Goal: Task Accomplishment & Management: Manage account settings

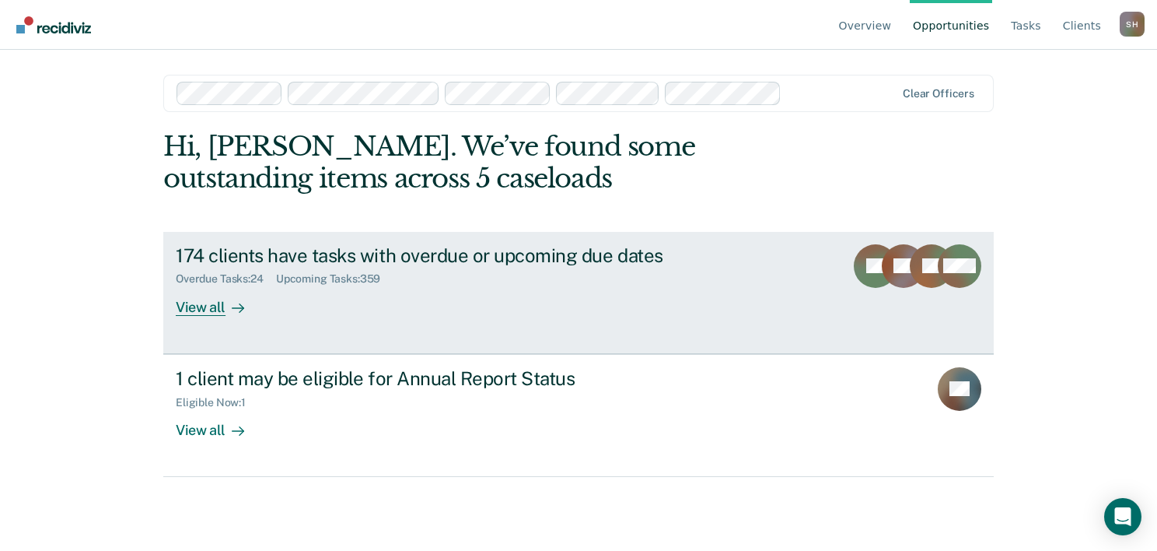
click at [198, 311] on div "View all" at bounding box center [219, 300] width 87 height 30
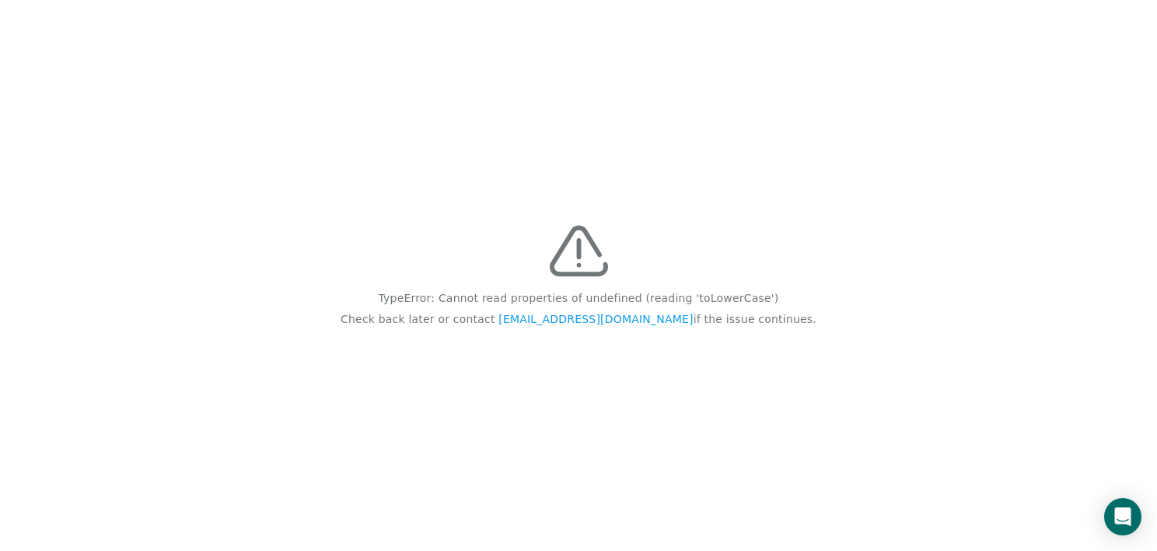
click at [812, 272] on div "TypeError: Cannot read properties of undefined (reading 'toLowerCase') Check ba…" at bounding box center [578, 275] width 1157 height 551
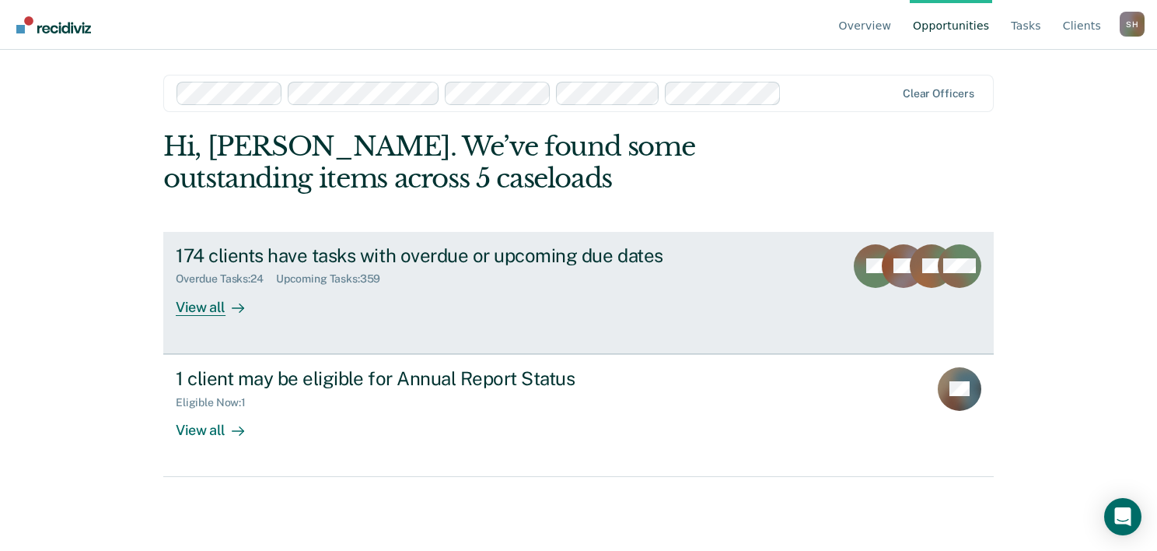
click at [193, 308] on div "View all" at bounding box center [219, 300] width 87 height 30
click at [221, 311] on div "View all" at bounding box center [219, 300] width 87 height 30
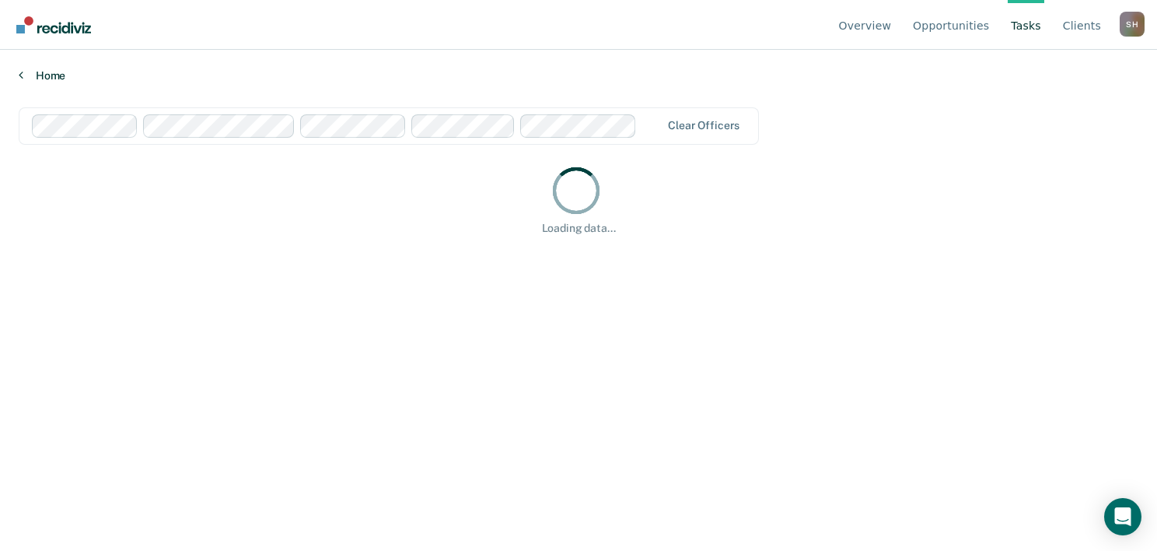
click at [47, 69] on link "Home" at bounding box center [579, 75] width 1120 height 14
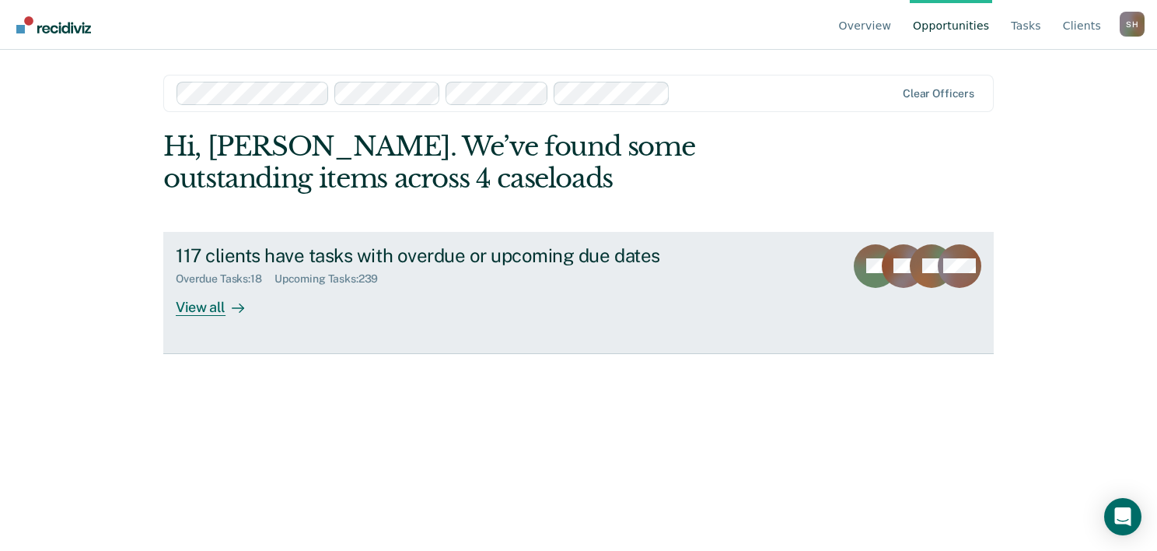
click at [210, 311] on div "View all" at bounding box center [219, 300] width 87 height 30
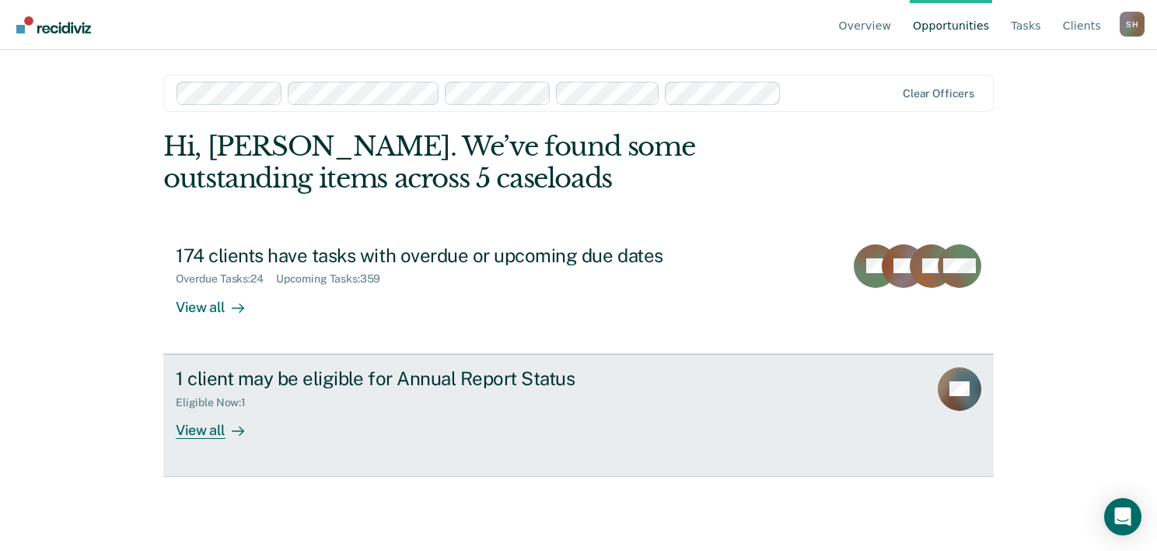
click at [216, 428] on div "View all" at bounding box center [219, 423] width 87 height 30
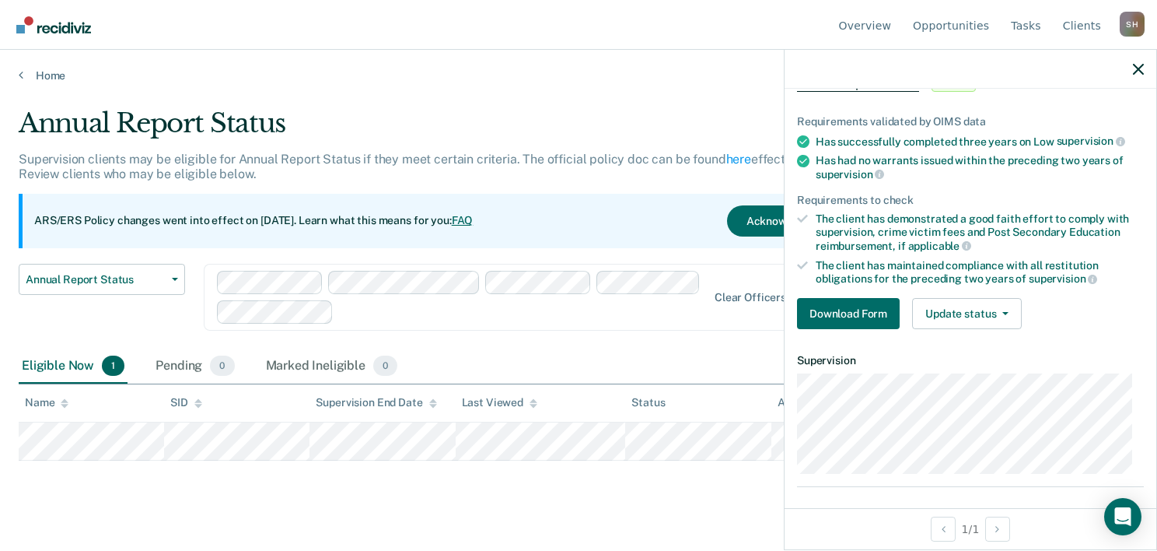
scroll to position [98, 0]
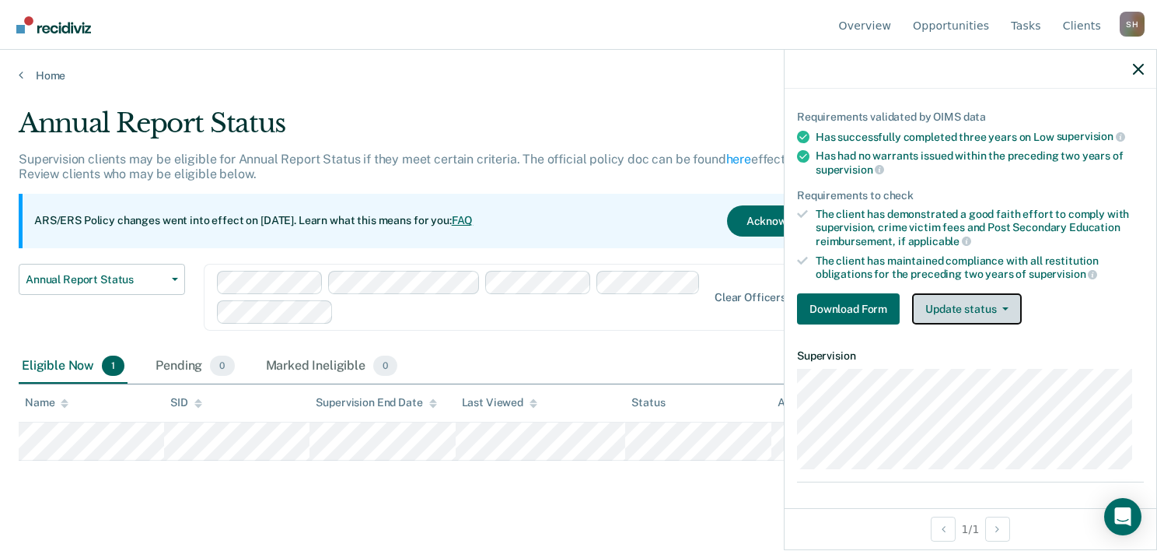
click at [1007, 307] on icon "button" at bounding box center [1005, 308] width 6 height 3
click at [1074, 296] on div "Download Form Update status [PERSON_NAME] Mark Ineligible" at bounding box center [970, 308] width 347 height 31
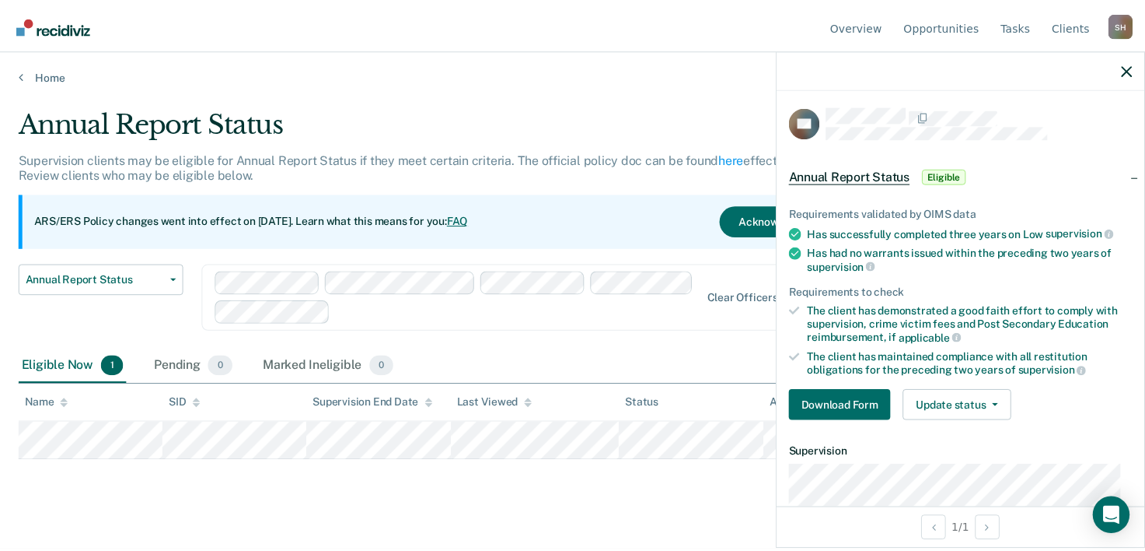
scroll to position [0, 0]
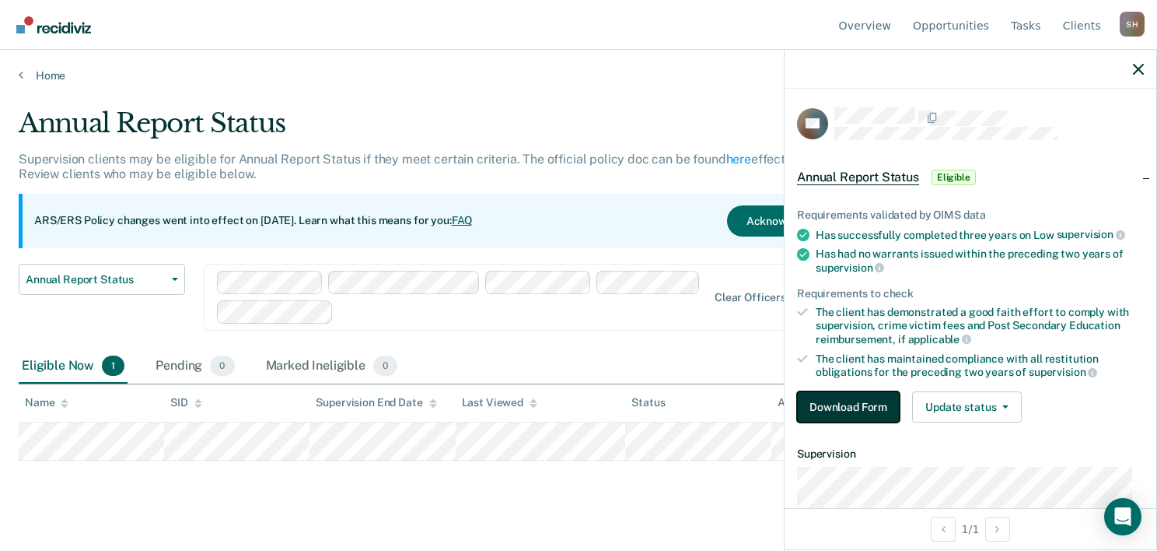
click at [834, 404] on button "Download Form" at bounding box center [848, 406] width 103 height 31
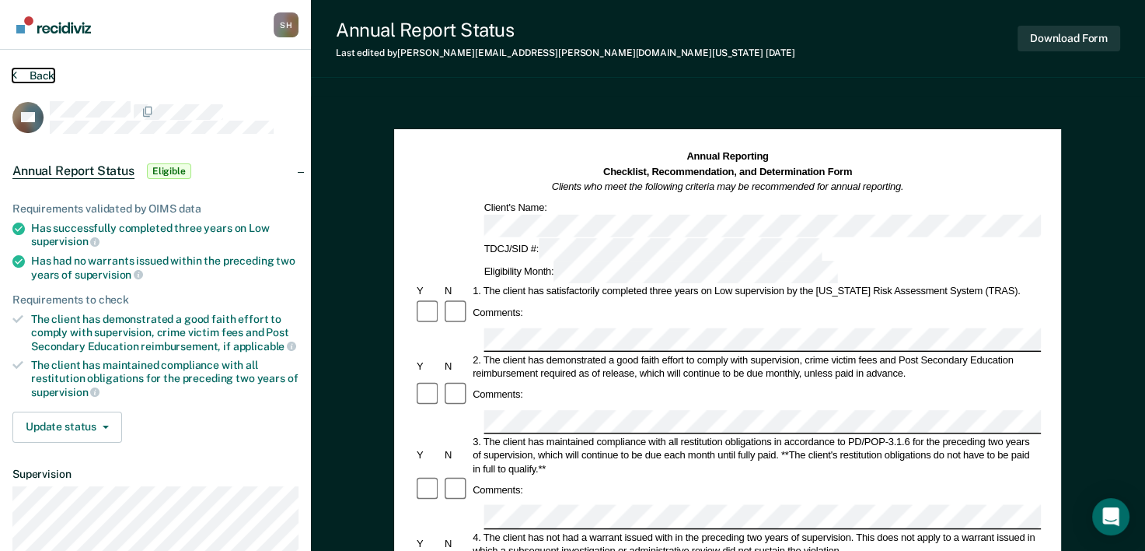
click at [26, 75] on button "Back" at bounding box center [33, 75] width 42 height 14
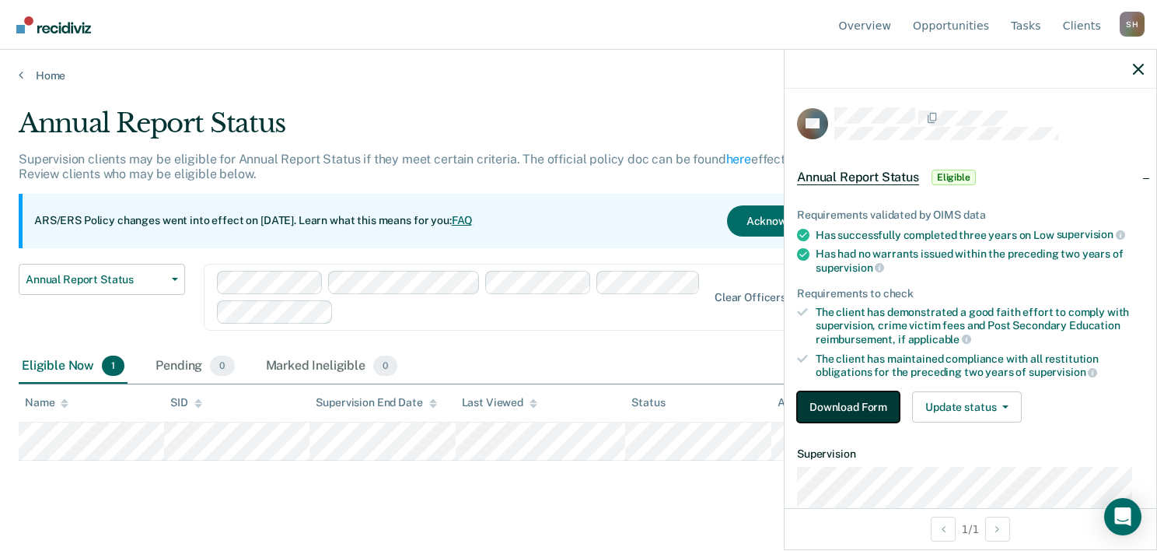
click at [851, 411] on button "Download Form" at bounding box center [848, 406] width 103 height 31
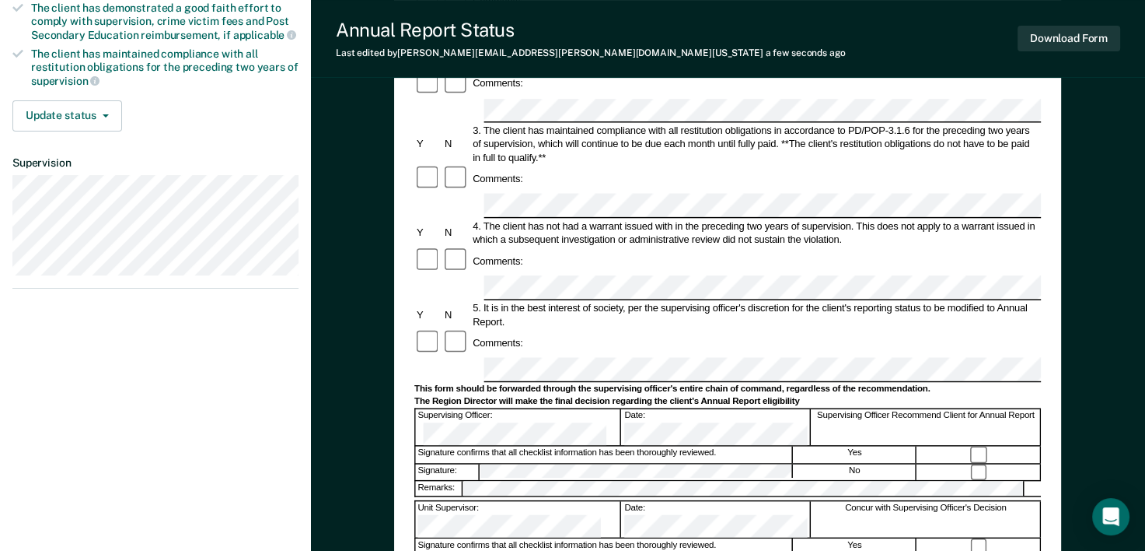
scroll to position [78, 0]
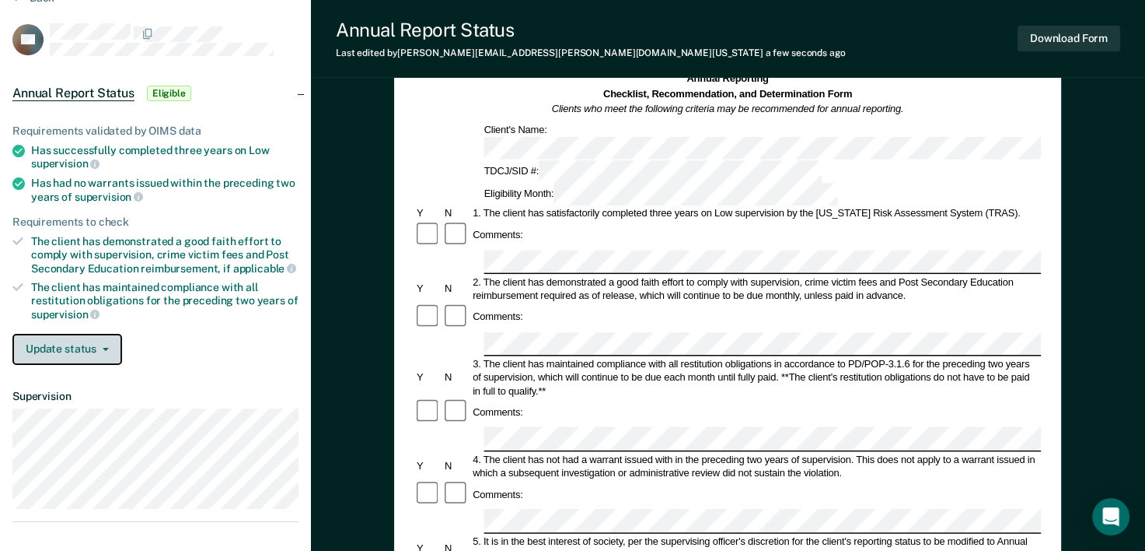
click at [100, 348] on span "button" at bounding box center [102, 349] width 12 height 3
click at [110, 348] on button "Update status" at bounding box center [67, 349] width 110 height 31
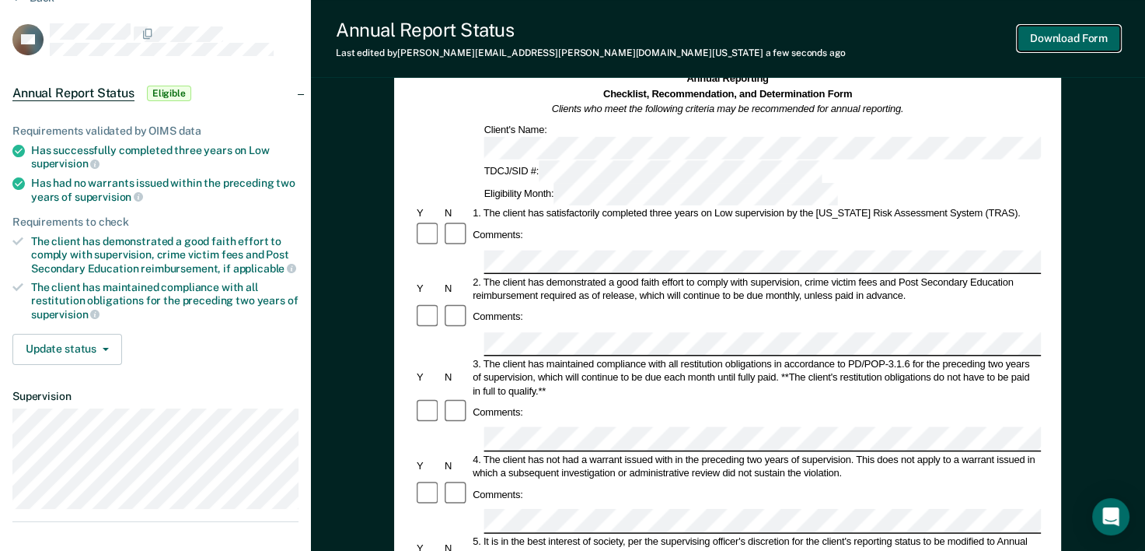
click at [1048, 44] on button "Download Form" at bounding box center [1069, 39] width 103 height 26
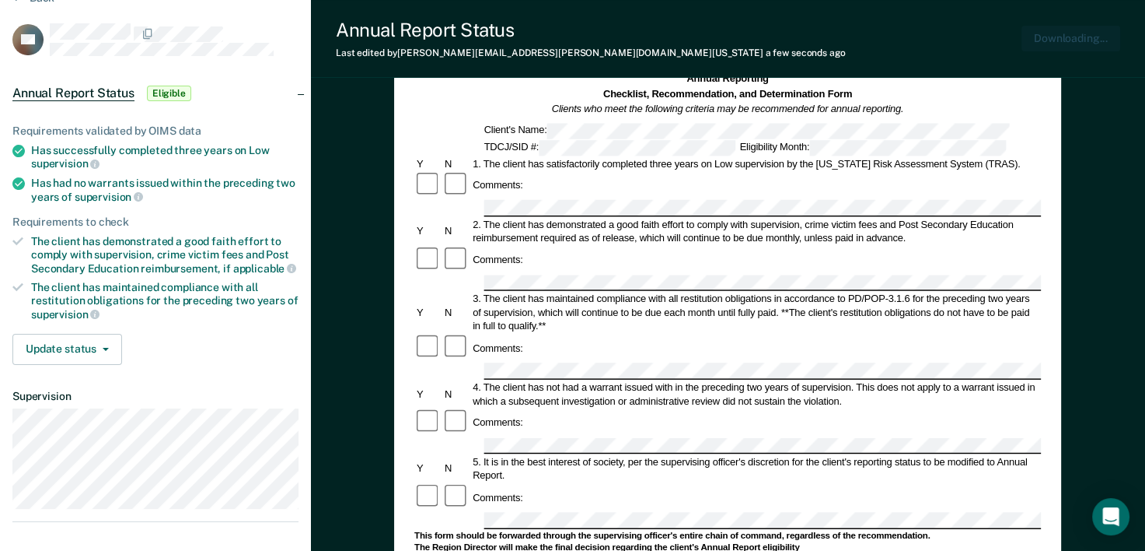
scroll to position [0, 0]
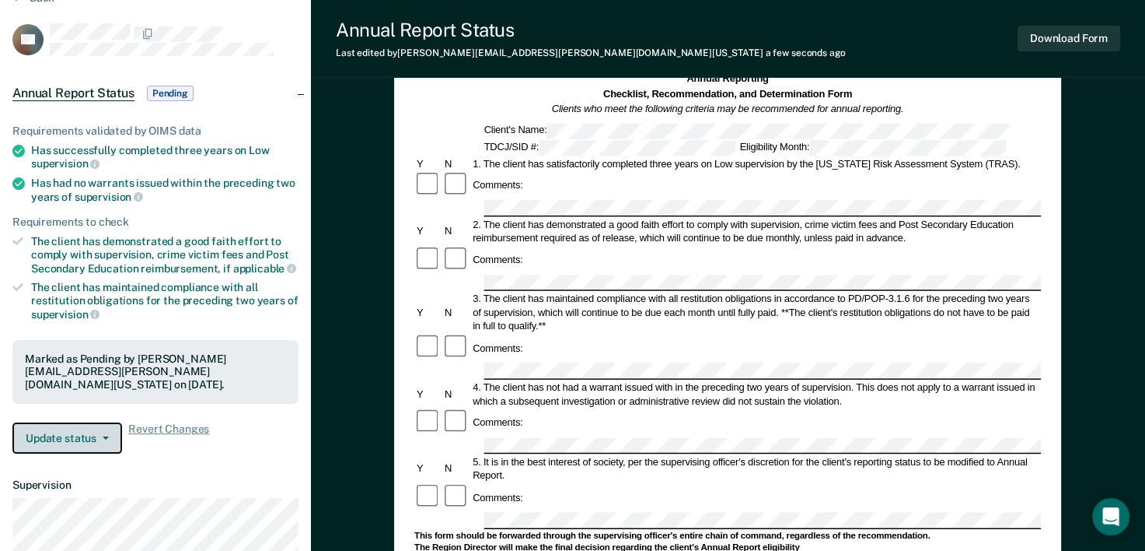
click at [96, 436] on span "button" at bounding box center [102, 437] width 12 height 3
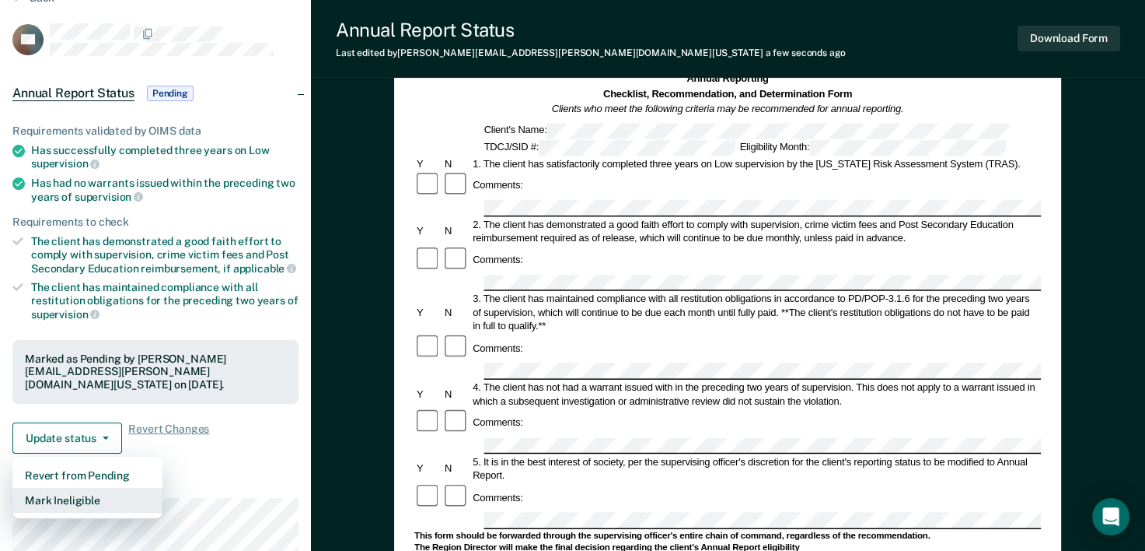
click at [82, 488] on button "Mark Ineligible" at bounding box center [87, 500] width 150 height 25
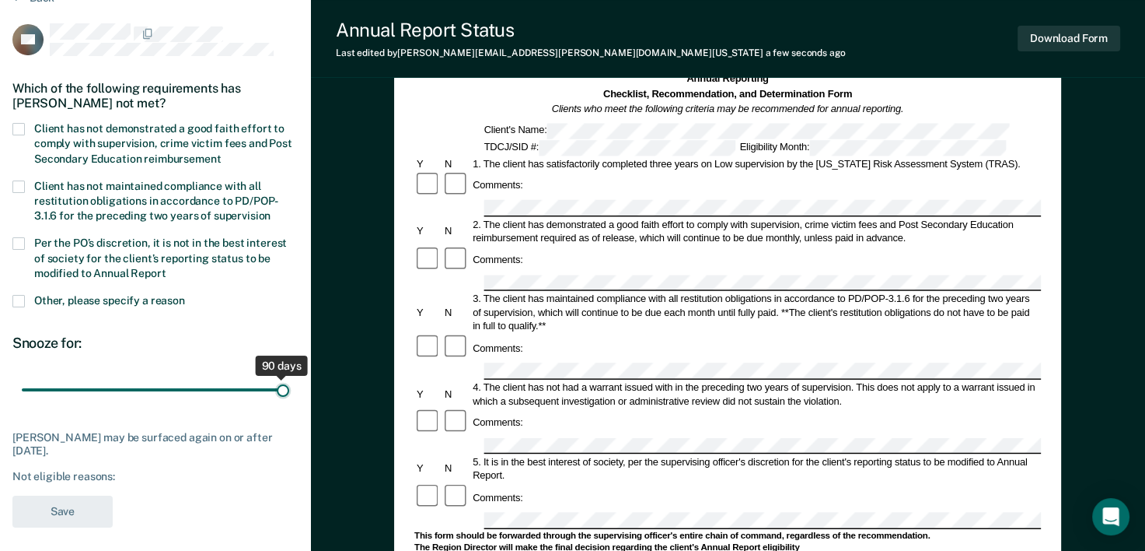
drag, startPoint x: 111, startPoint y: 389, endPoint x: 287, endPoint y: 388, distance: 175.7
click at [287, 388] on input "range" at bounding box center [155, 389] width 267 height 27
click at [19, 126] on span at bounding box center [18, 129] width 12 height 12
click at [221, 153] on input "Client has not demonstrated a good faith effort to comply with supervision, cri…" at bounding box center [221, 153] width 0 height 0
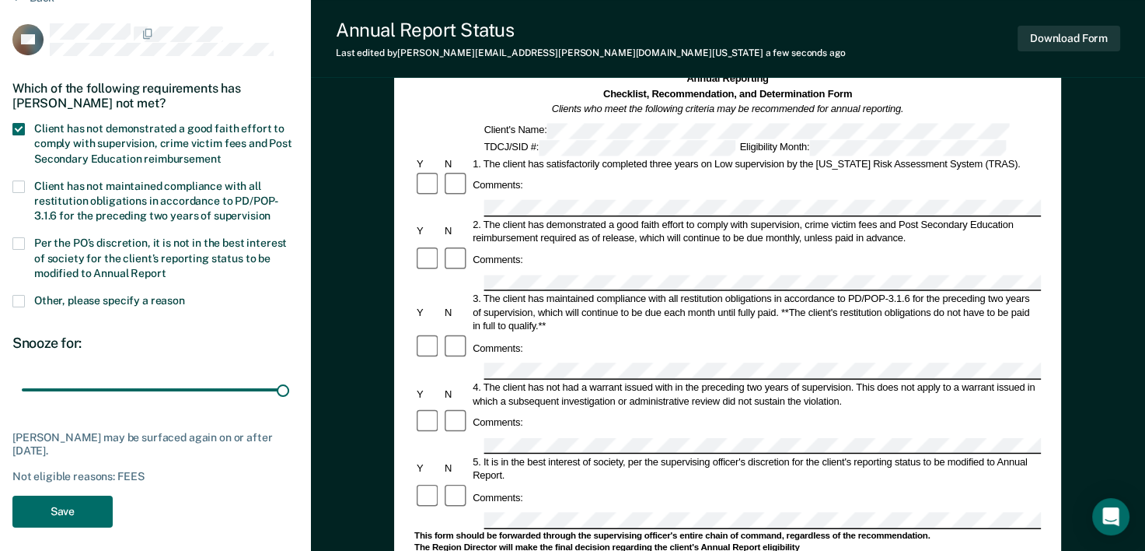
click at [19, 237] on span at bounding box center [18, 243] width 12 height 12
click at [166, 267] on input "Per the PO’s discretion, it is not in the best interest of society for the clie…" at bounding box center [166, 267] width 0 height 0
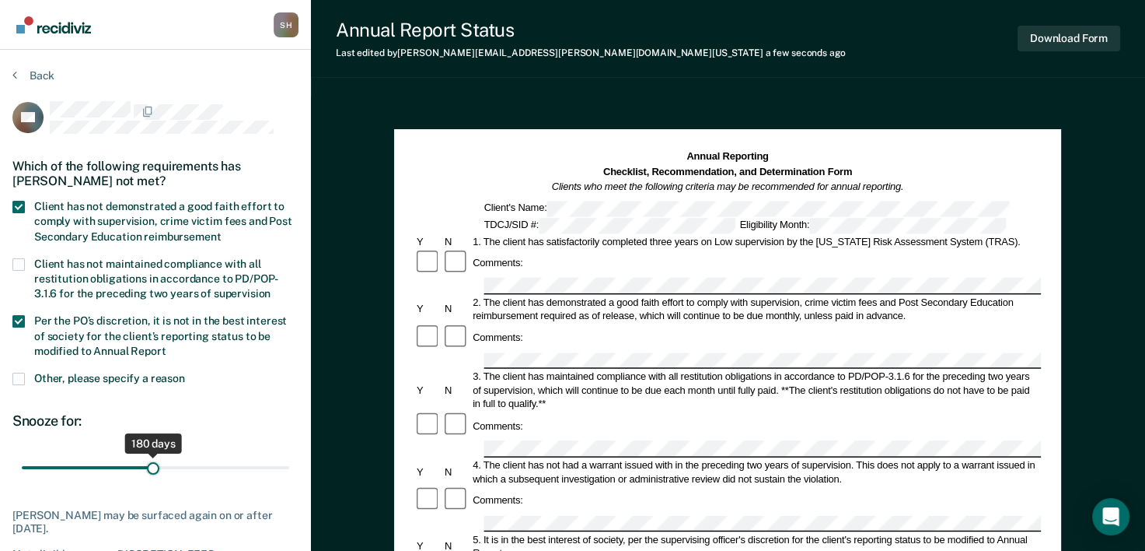
drag, startPoint x: 90, startPoint y: 457, endPoint x: 153, endPoint y: 460, distance: 63.1
type input "180"
click at [153, 460] on input "range" at bounding box center [155, 467] width 267 height 27
click at [36, 75] on button "Back" at bounding box center [33, 75] width 42 height 14
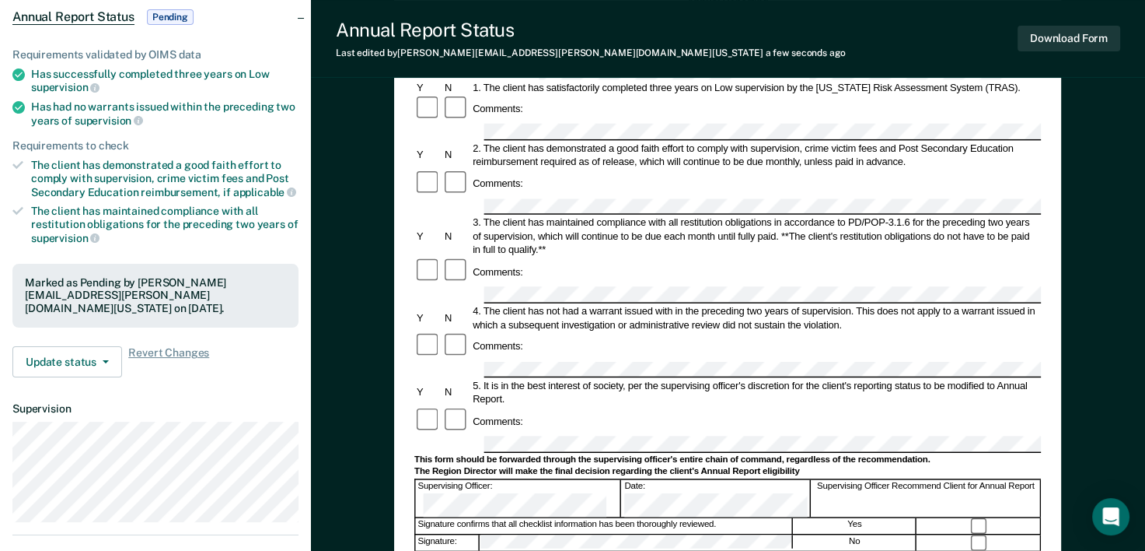
scroll to position [156, 0]
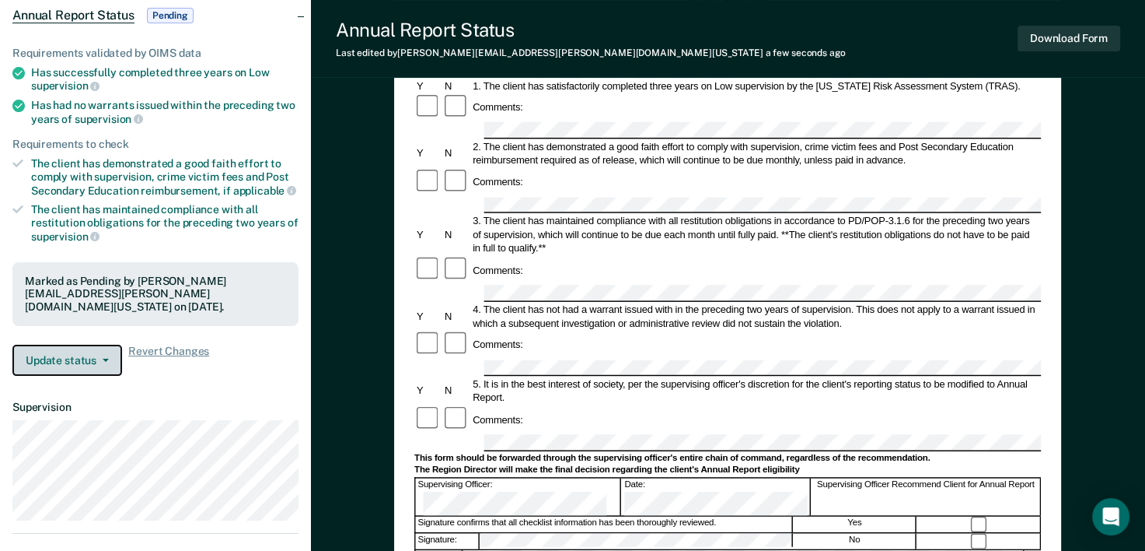
click at [109, 344] on button "Update status" at bounding box center [67, 359] width 110 height 31
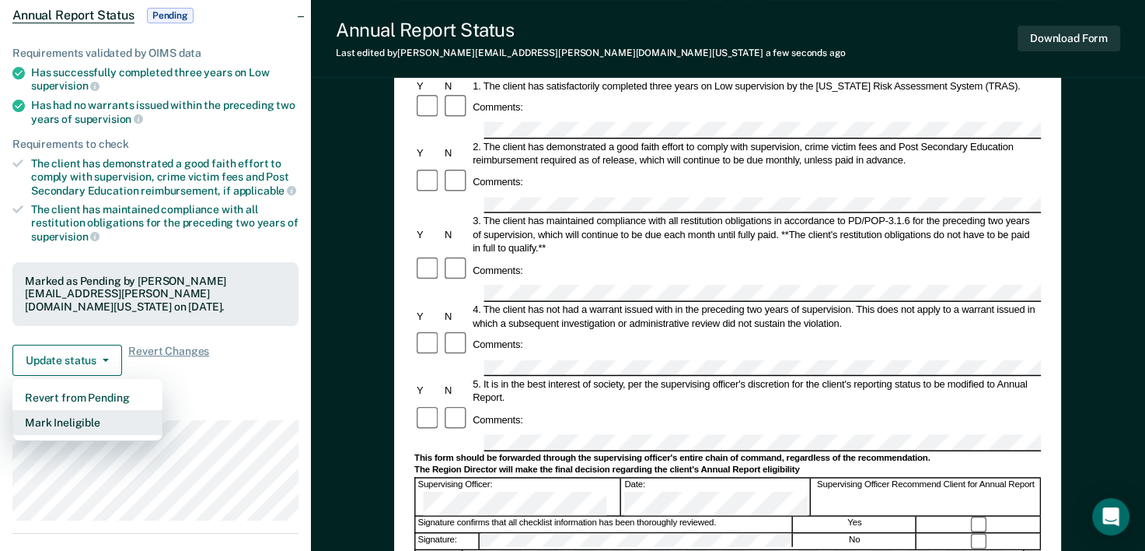
click at [65, 410] on button "Mark Ineligible" at bounding box center [87, 422] width 150 height 25
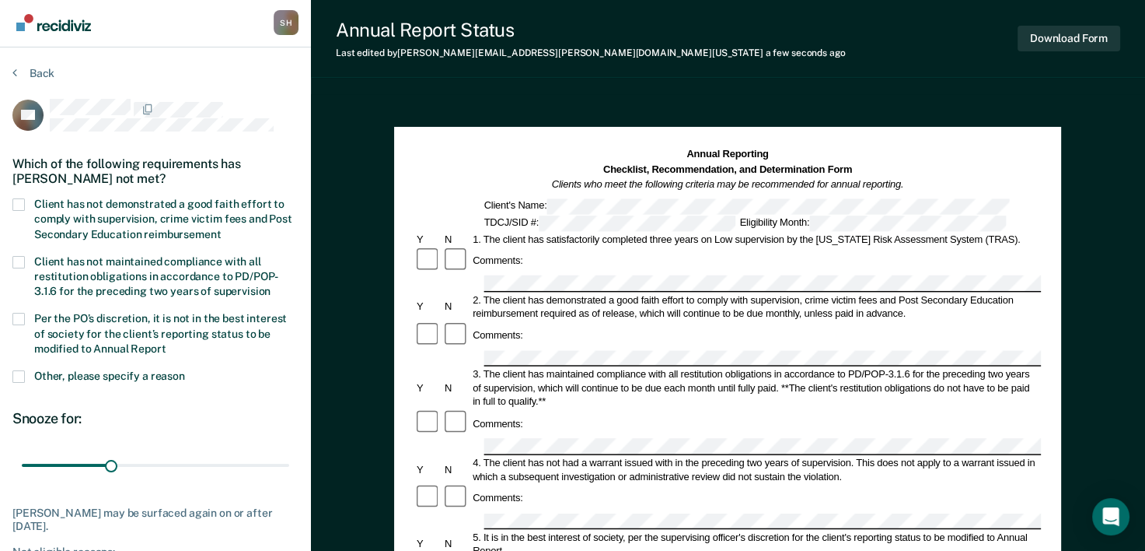
scroll to position [0, 0]
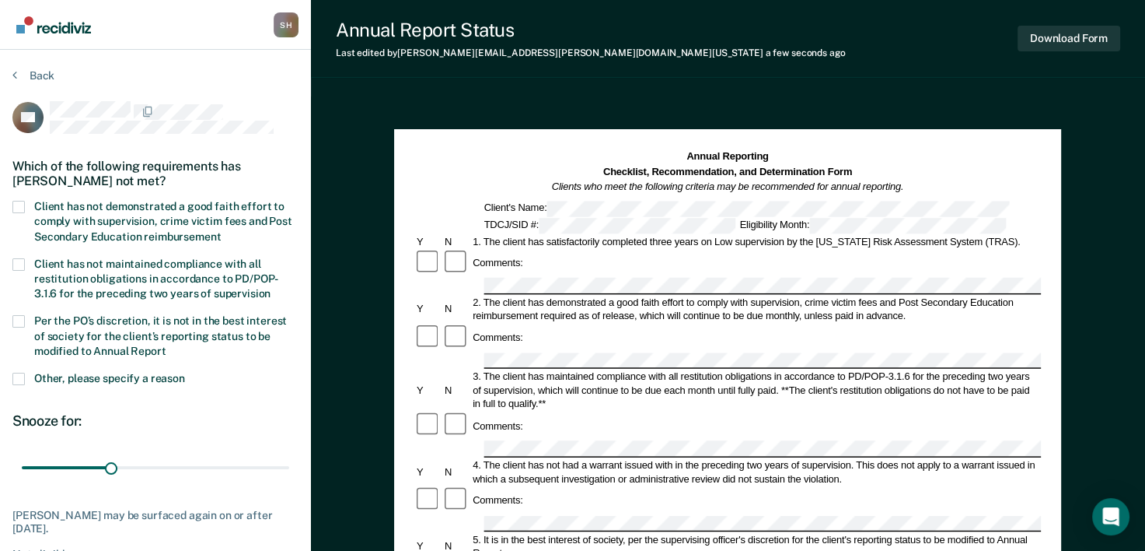
click at [21, 205] on span at bounding box center [18, 207] width 12 height 12
click at [221, 231] on input "Client has not demonstrated a good faith effort to comply with supervision, cri…" at bounding box center [221, 231] width 0 height 0
click at [20, 323] on span at bounding box center [18, 321] width 12 height 12
click at [166, 345] on input "Per the PO’s discretion, it is not in the best interest of society for the clie…" at bounding box center [166, 345] width 0 height 0
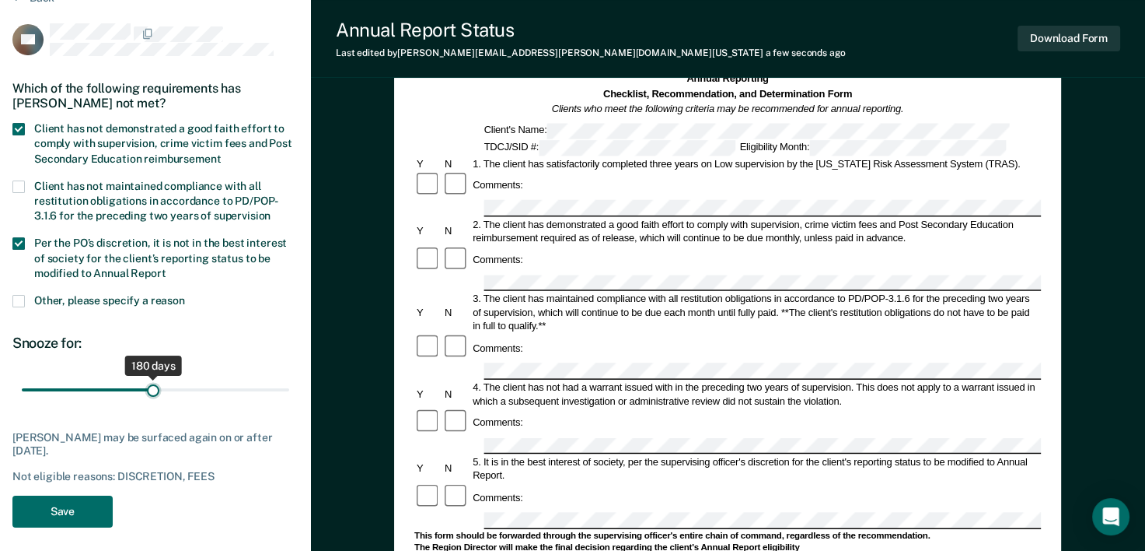
drag, startPoint x: 49, startPoint y: 386, endPoint x: 153, endPoint y: 383, distance: 104.2
type input "180"
click at [153, 383] on input "range" at bounding box center [155, 389] width 267 height 27
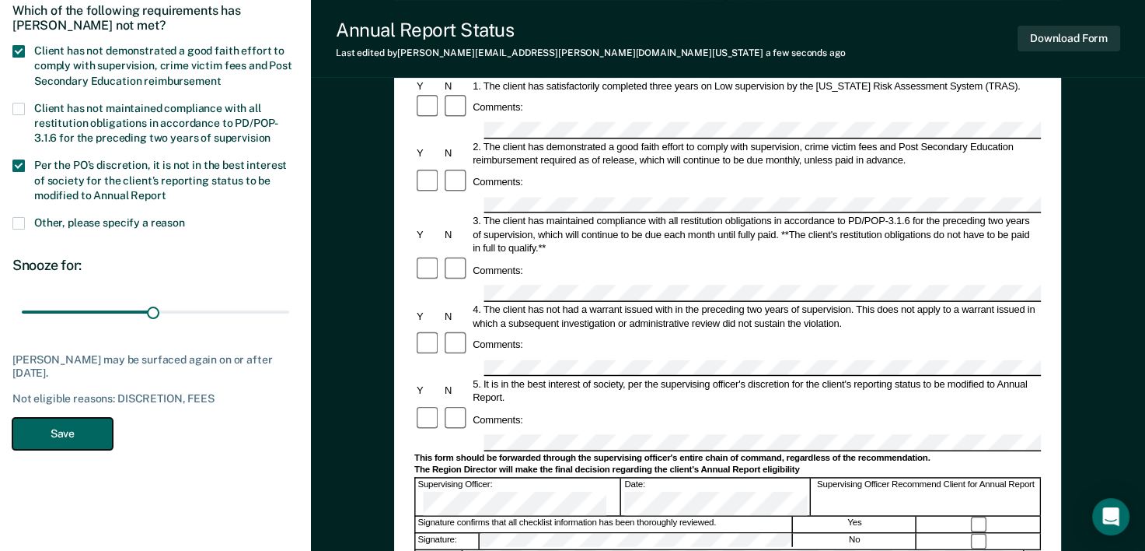
click at [72, 426] on button "Save" at bounding box center [62, 434] width 100 height 32
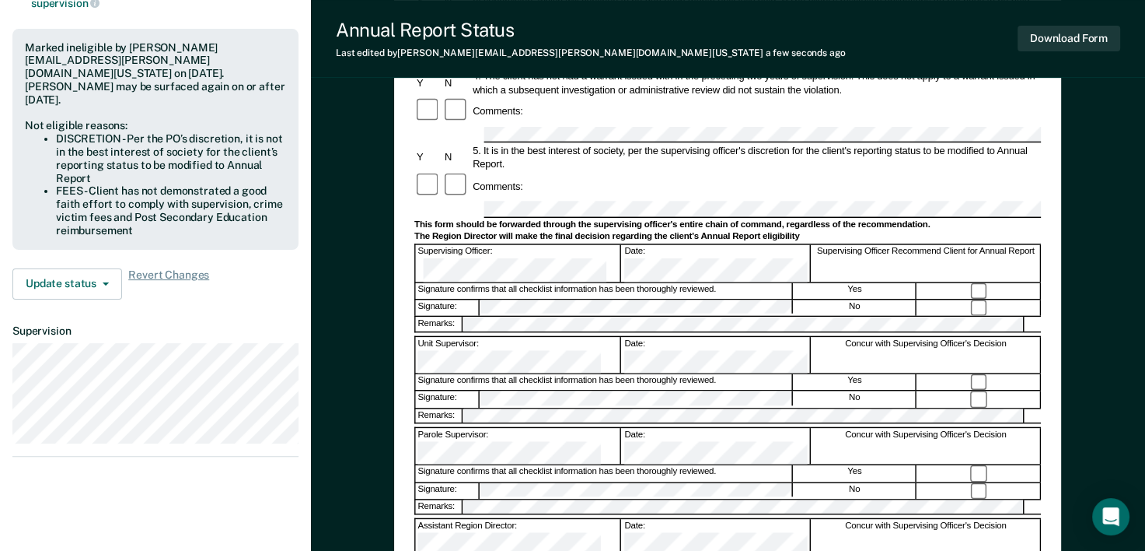
scroll to position [0, 0]
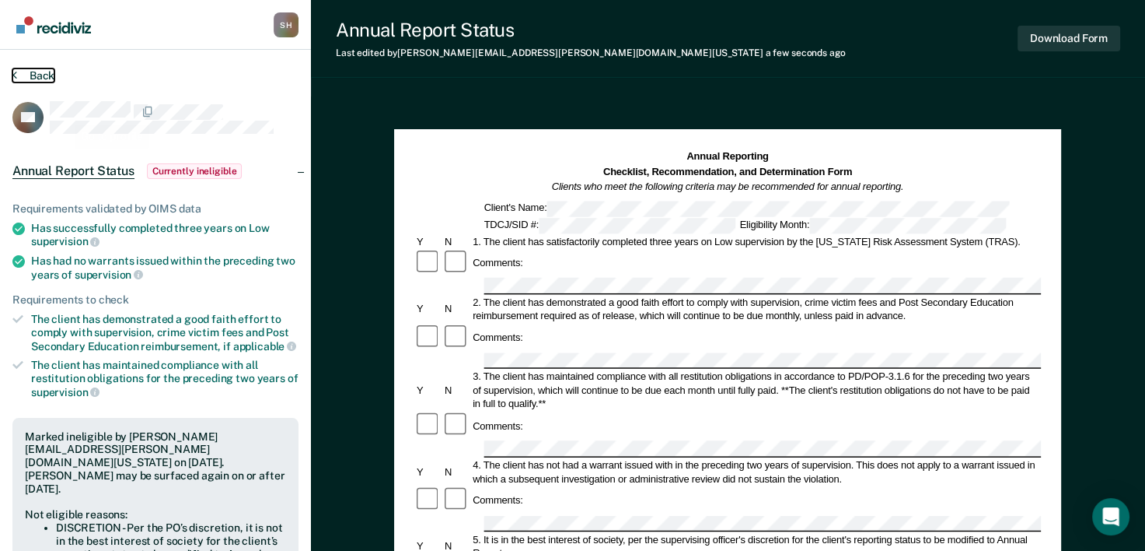
click at [15, 74] on icon at bounding box center [14, 74] width 5 height 12
